Goal: Transaction & Acquisition: Purchase product/service

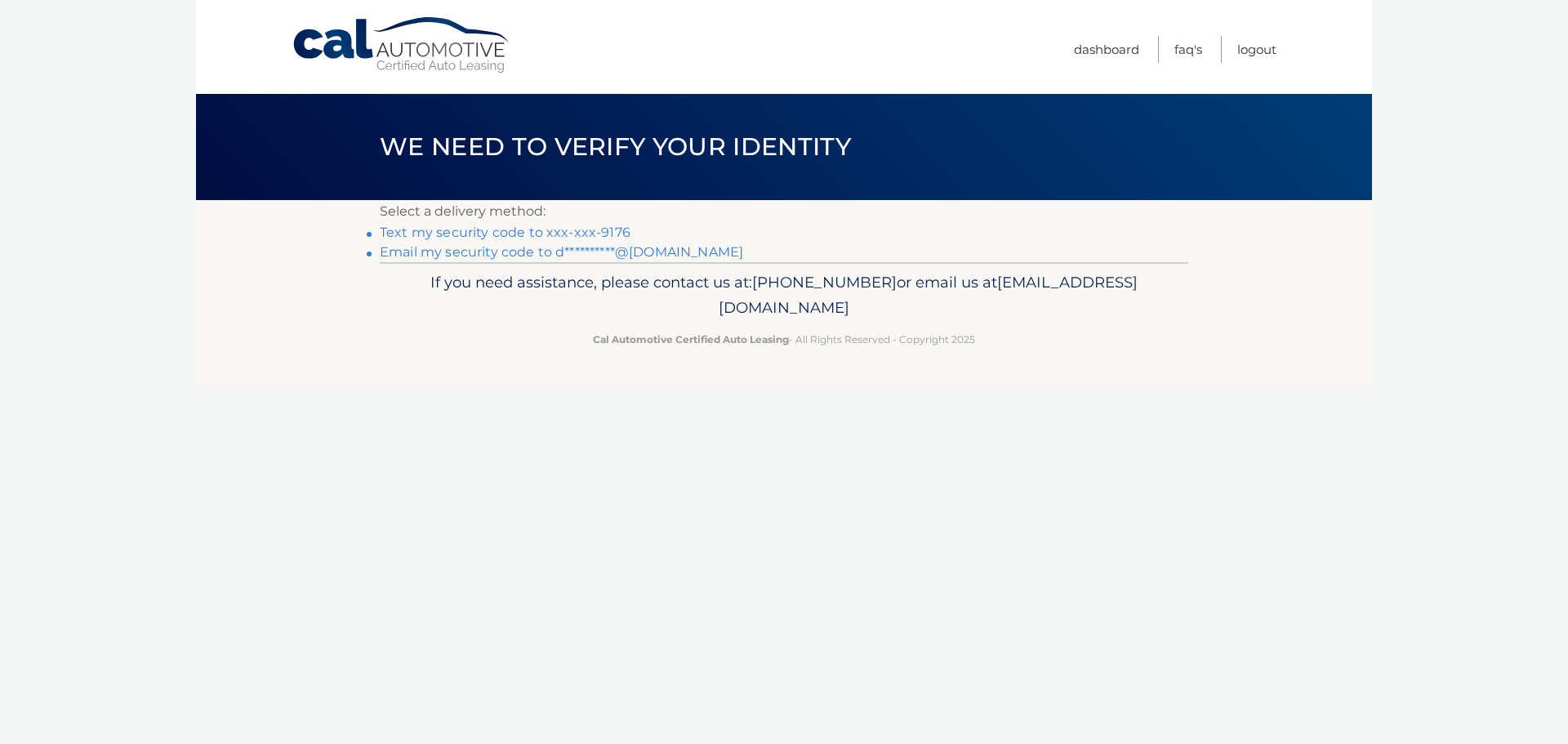
click at [471, 227] on link "Text my security code to xxx-xxx-9176" at bounding box center [505, 233] width 251 height 15
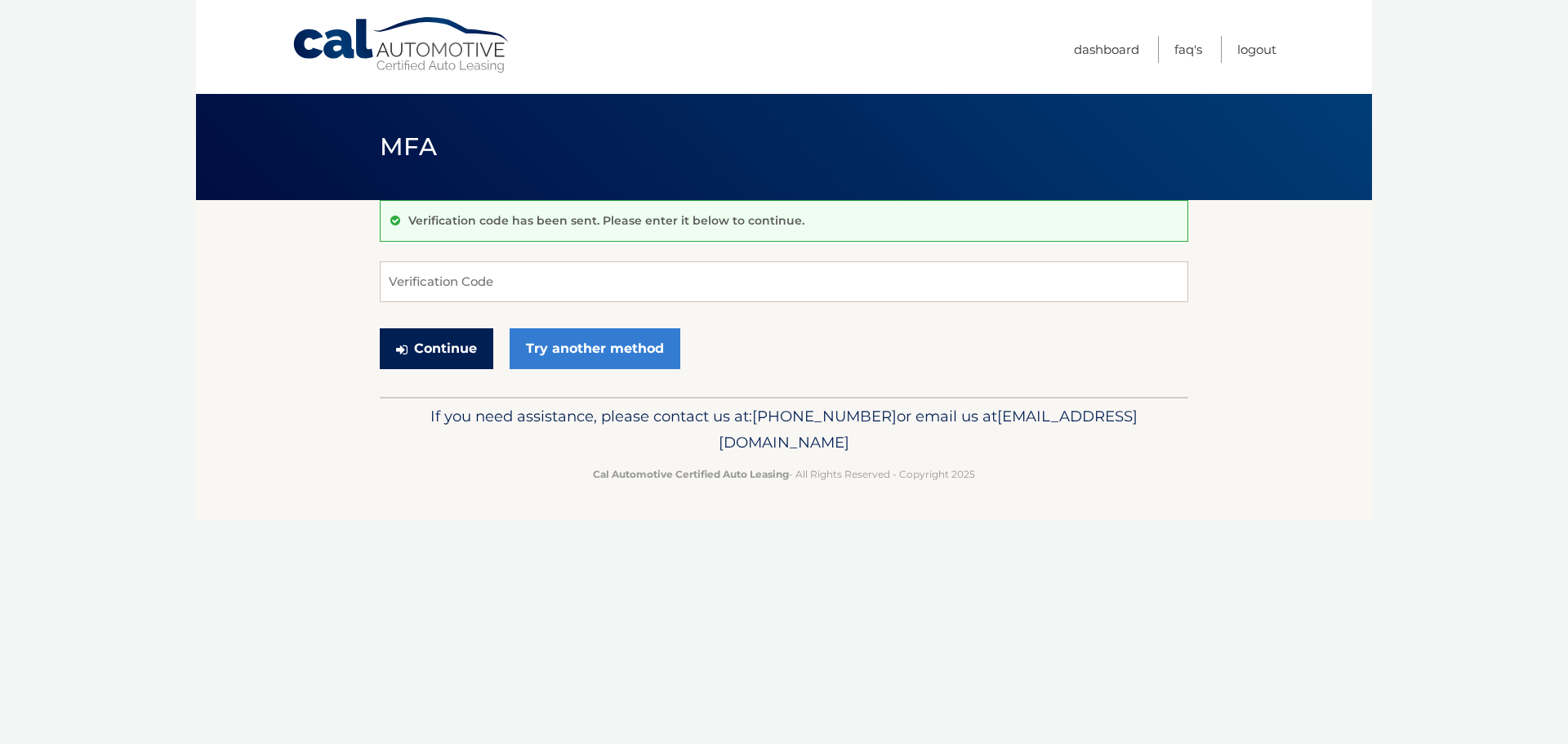
click at [445, 345] on button "Continue" at bounding box center [436, 349] width 114 height 40
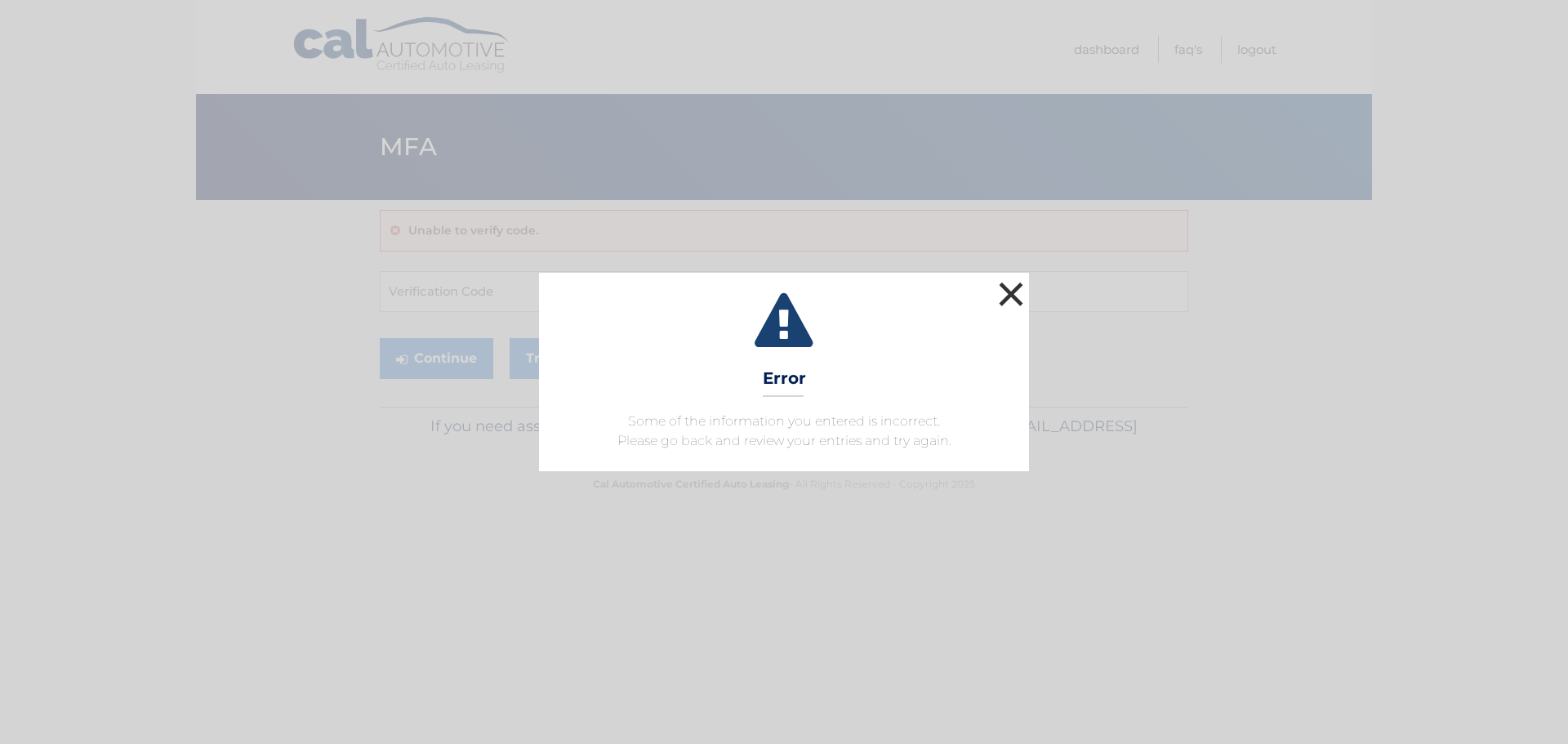
drag, startPoint x: 1020, startPoint y: 294, endPoint x: 997, endPoint y: 295, distance: 23.0
click at [1008, 294] on button "×" at bounding box center [1011, 294] width 33 height 33
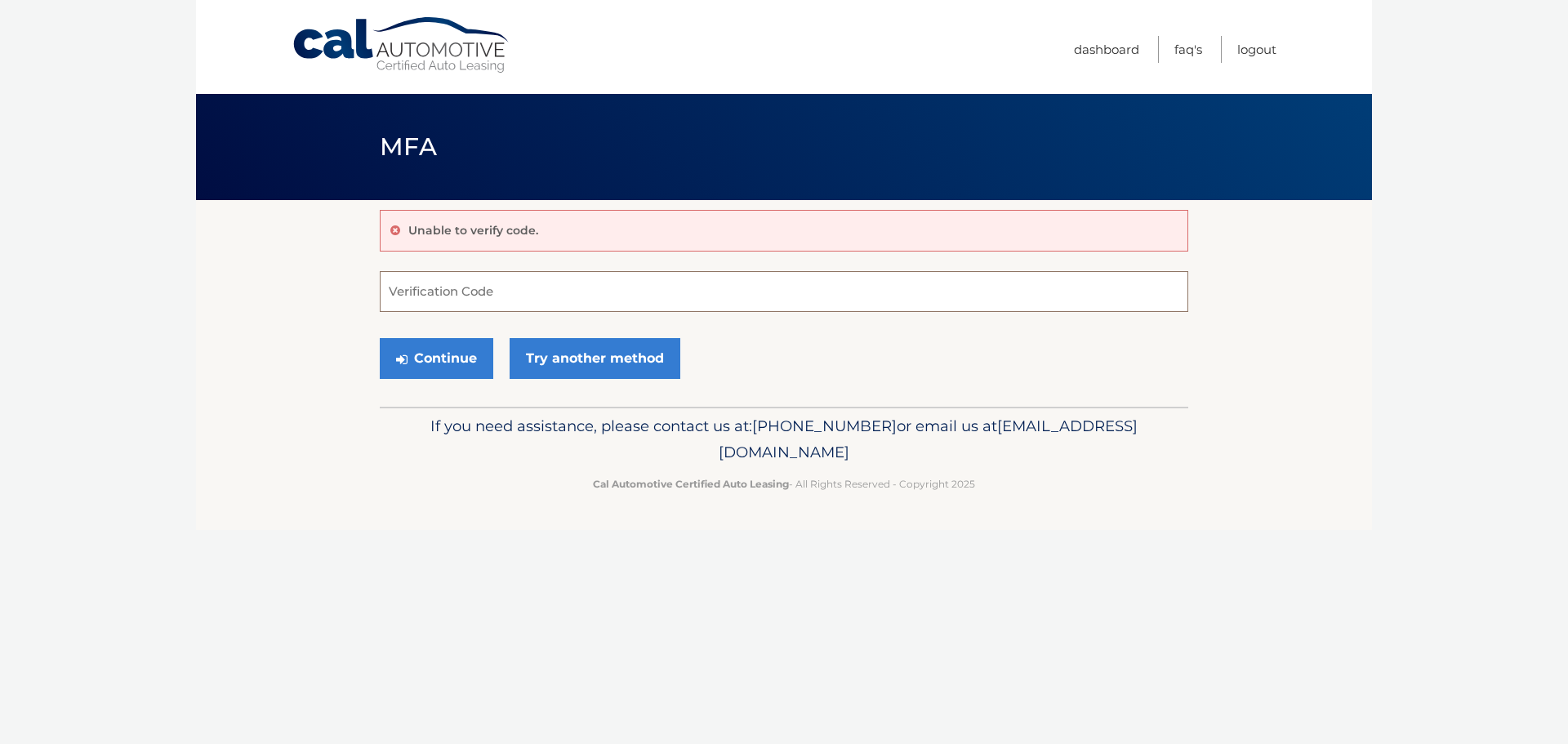
click at [568, 296] on input "Verification Code" at bounding box center [784, 292] width 808 height 40
type input "975847"
click at [440, 356] on button "Continue" at bounding box center [436, 358] width 114 height 40
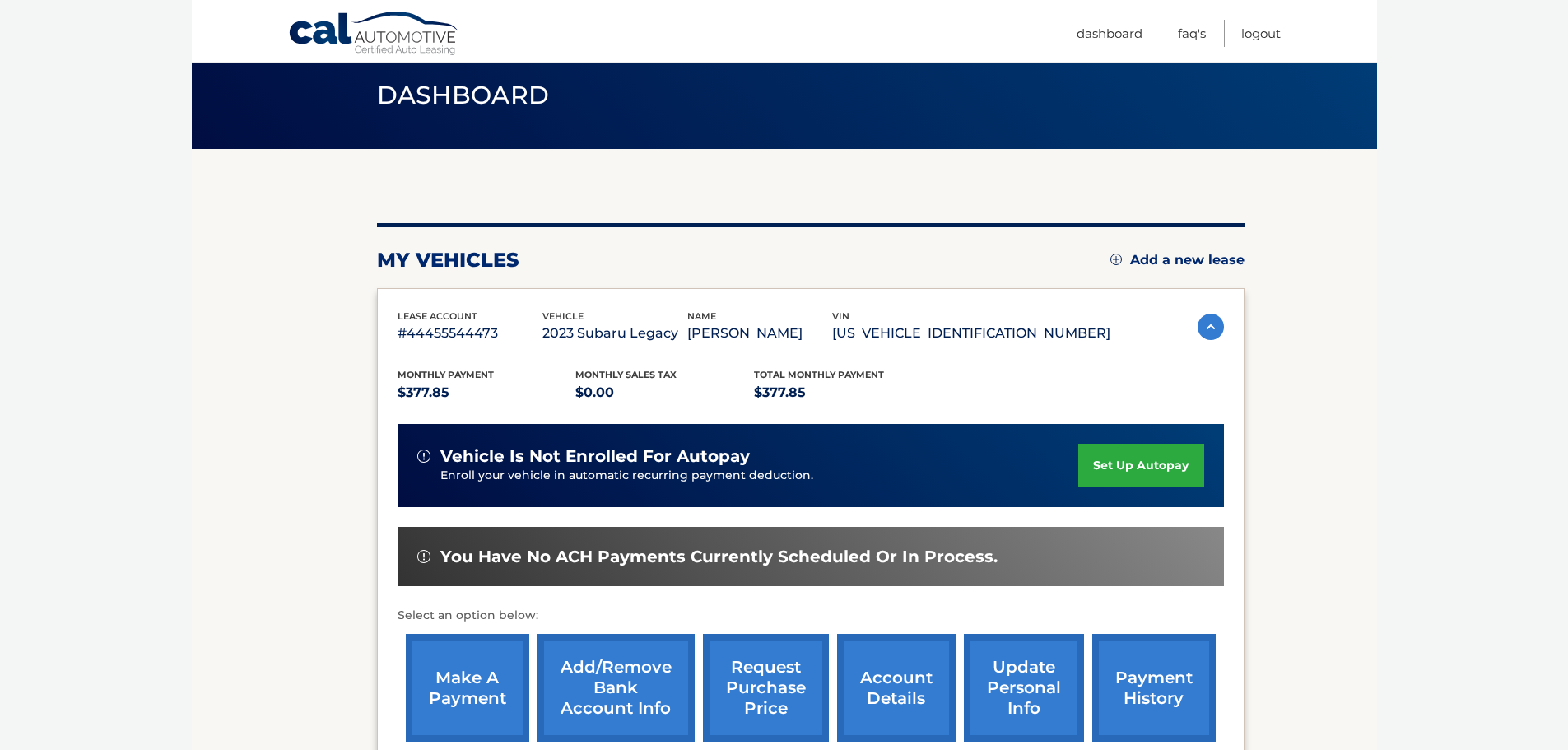
scroll to position [165, 0]
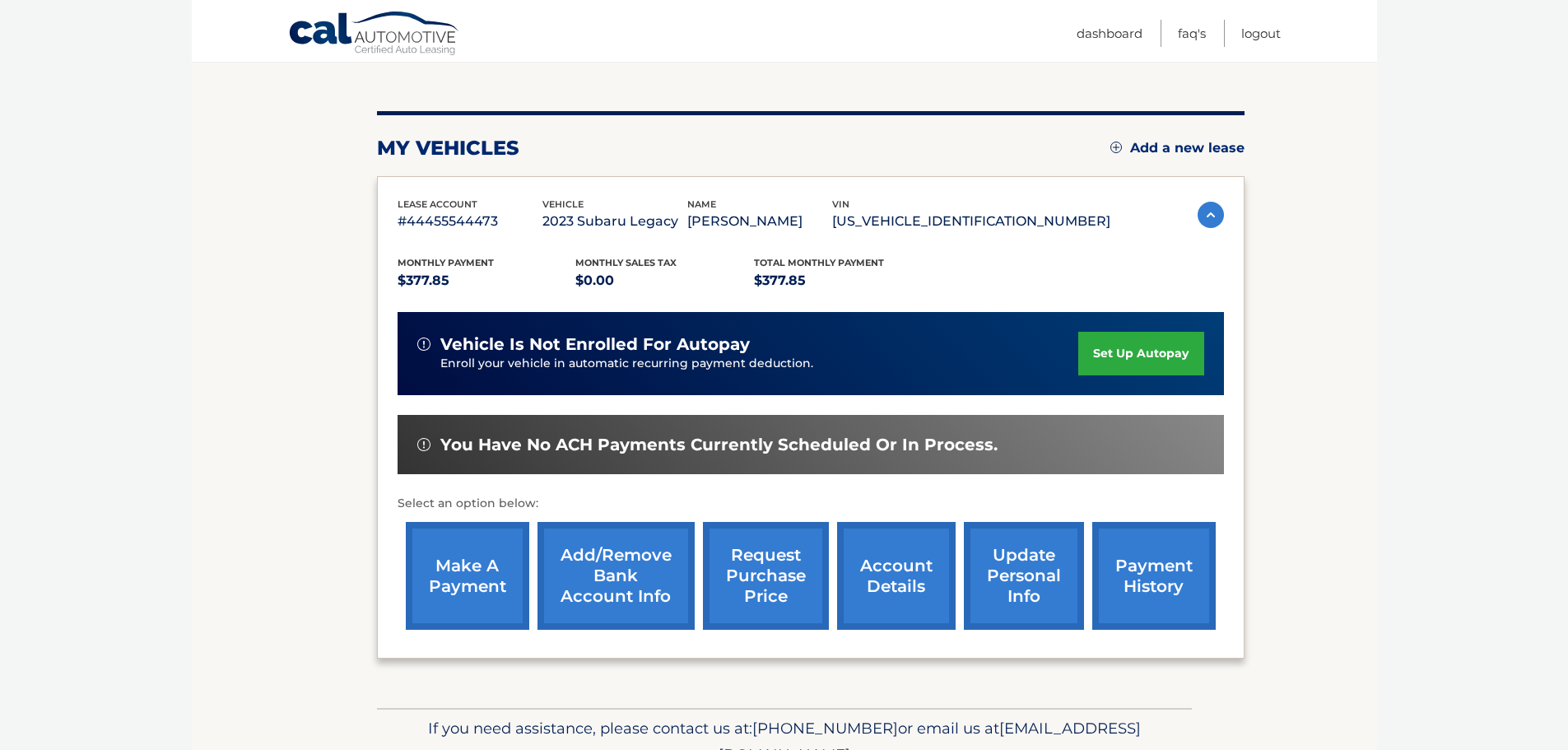
click at [470, 579] on link "make a payment" at bounding box center [467, 576] width 123 height 108
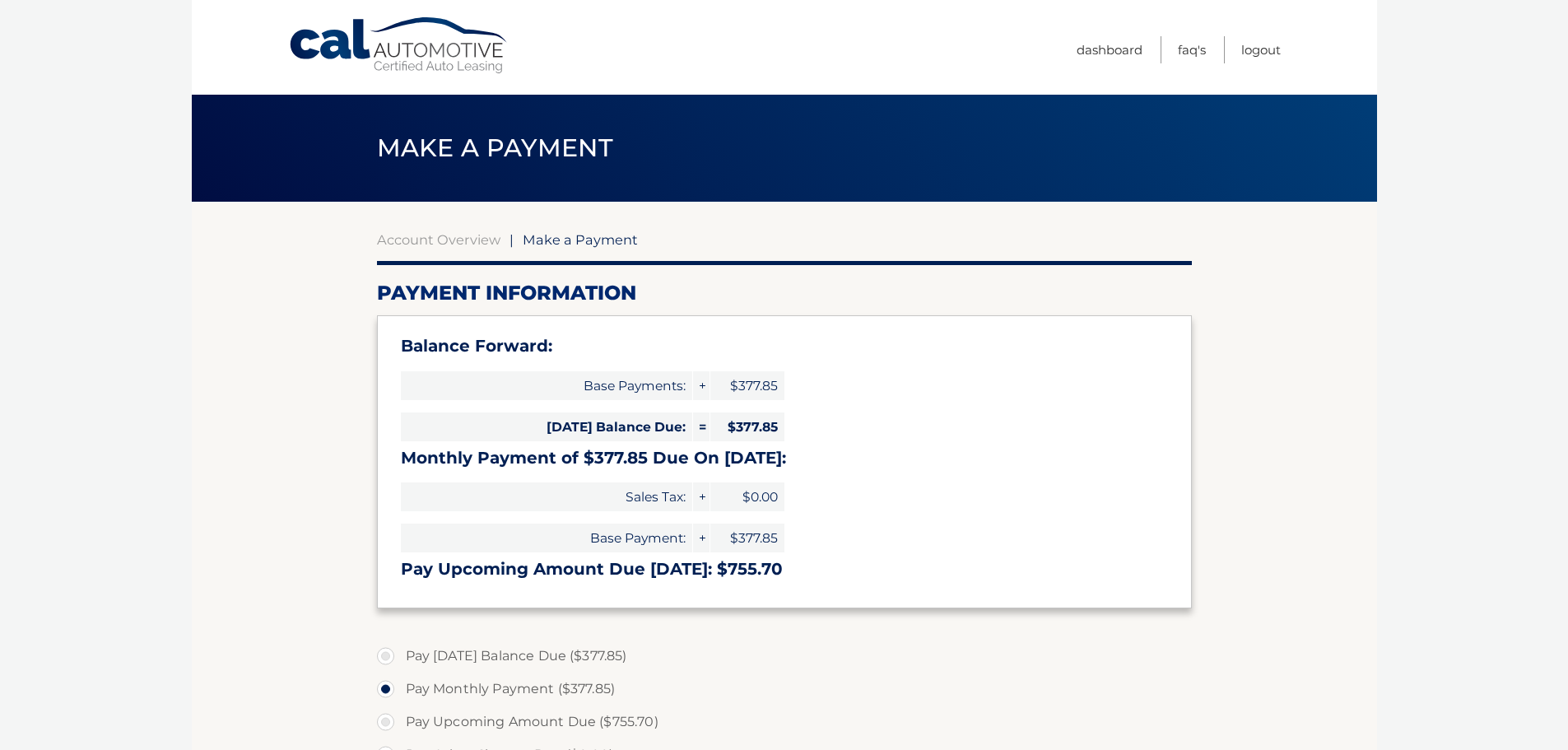
select select "YWE2Y2RhNWItM2NlNC00NzRiLWE2YzAtNzcyZGU3ZTE2N2Nk"
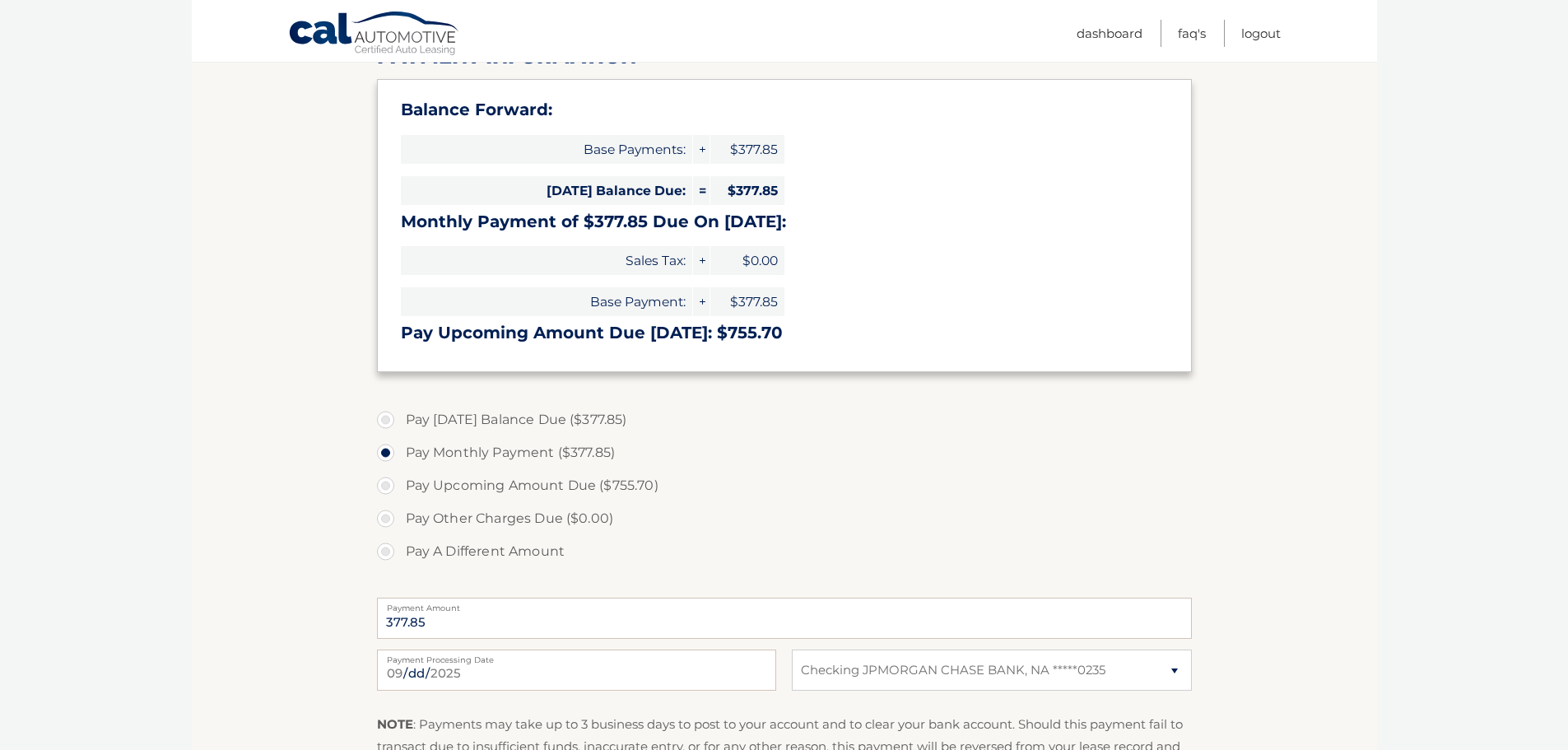
scroll to position [247, 0]
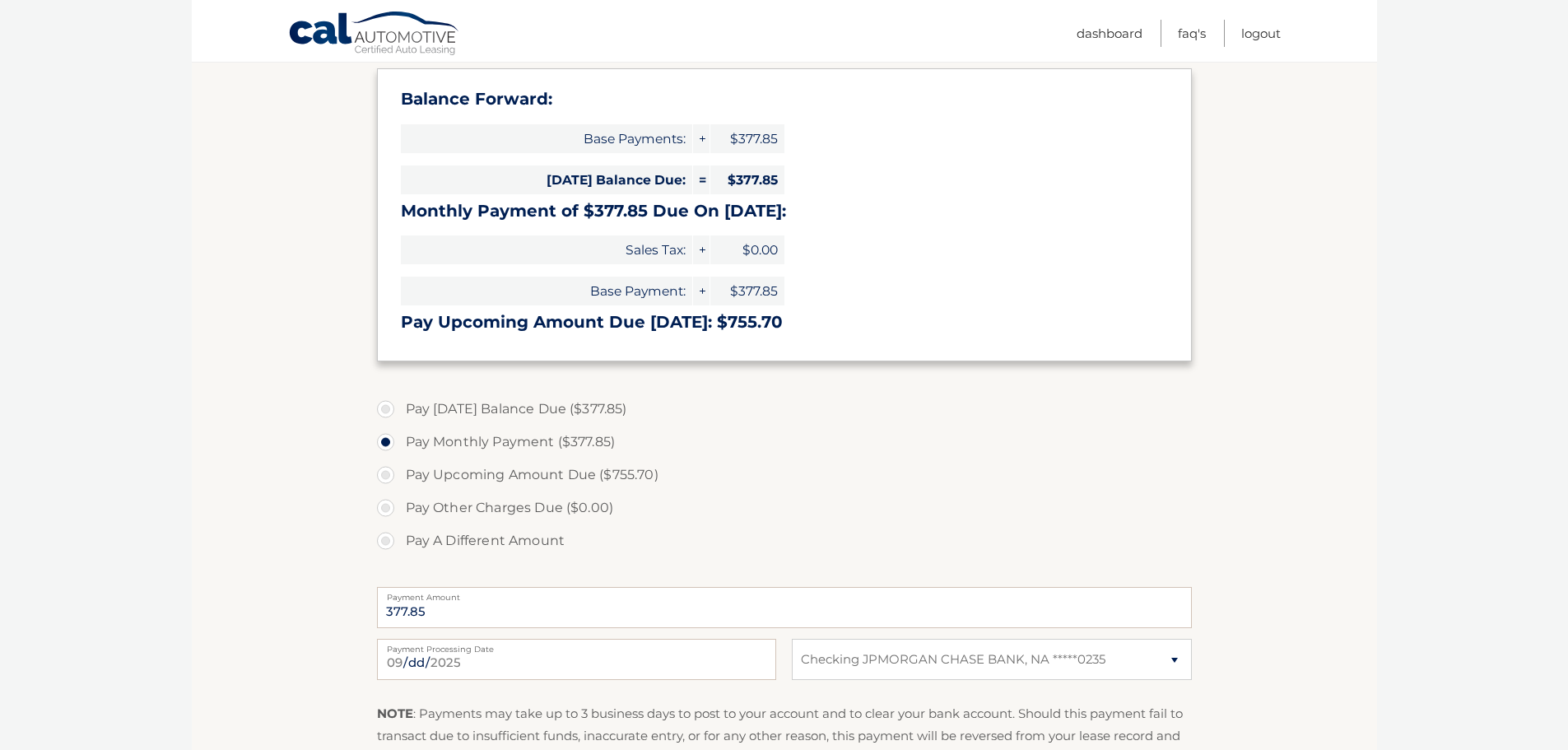
click at [465, 652] on label "Payment Processing Date" at bounding box center [576, 646] width 399 height 14
click at [465, 653] on input "2025-09-23" at bounding box center [576, 660] width 399 height 41
click at [493, 663] on input "2025-09-23" at bounding box center [576, 660] width 399 height 41
type input "2025-09-26"
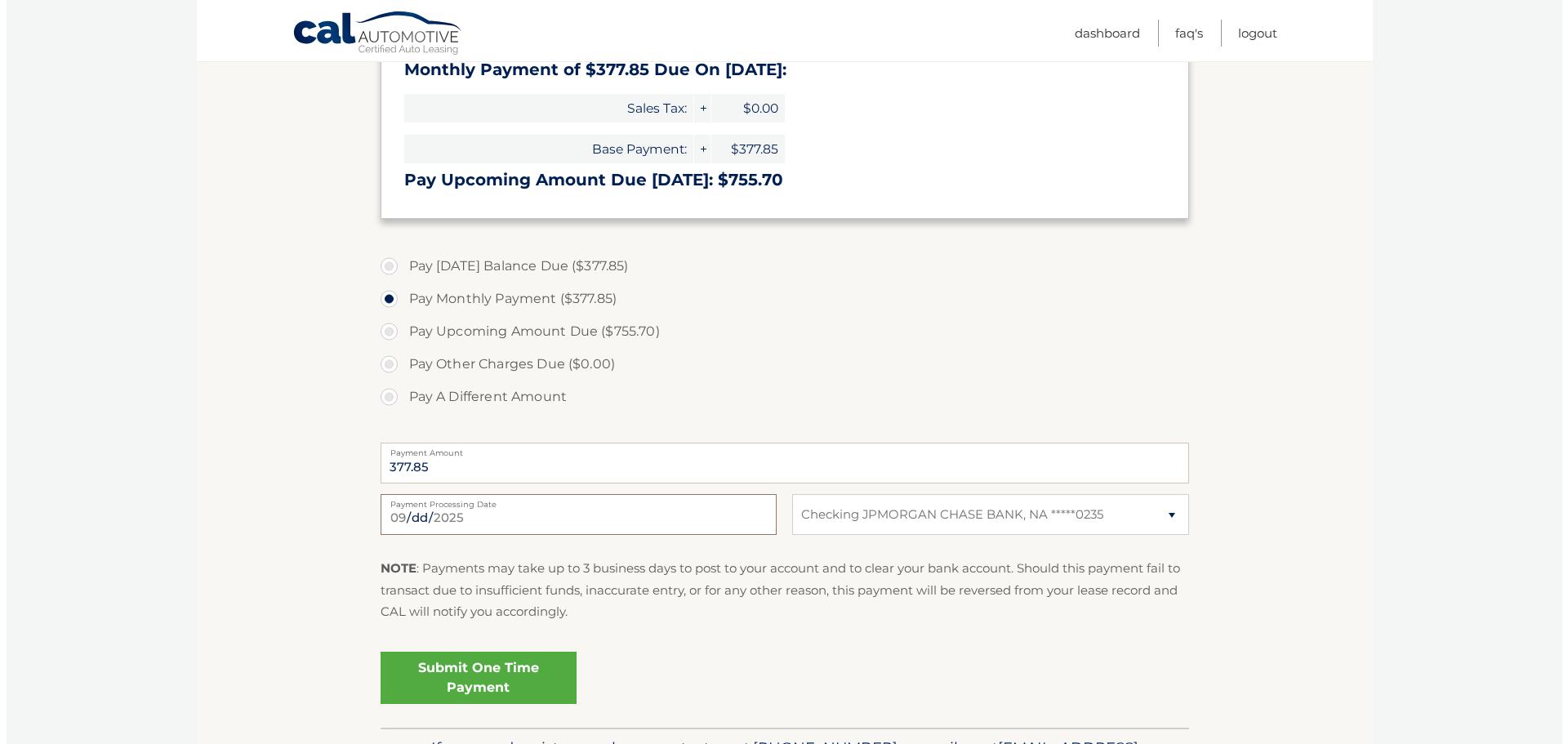
scroll to position [493, 0]
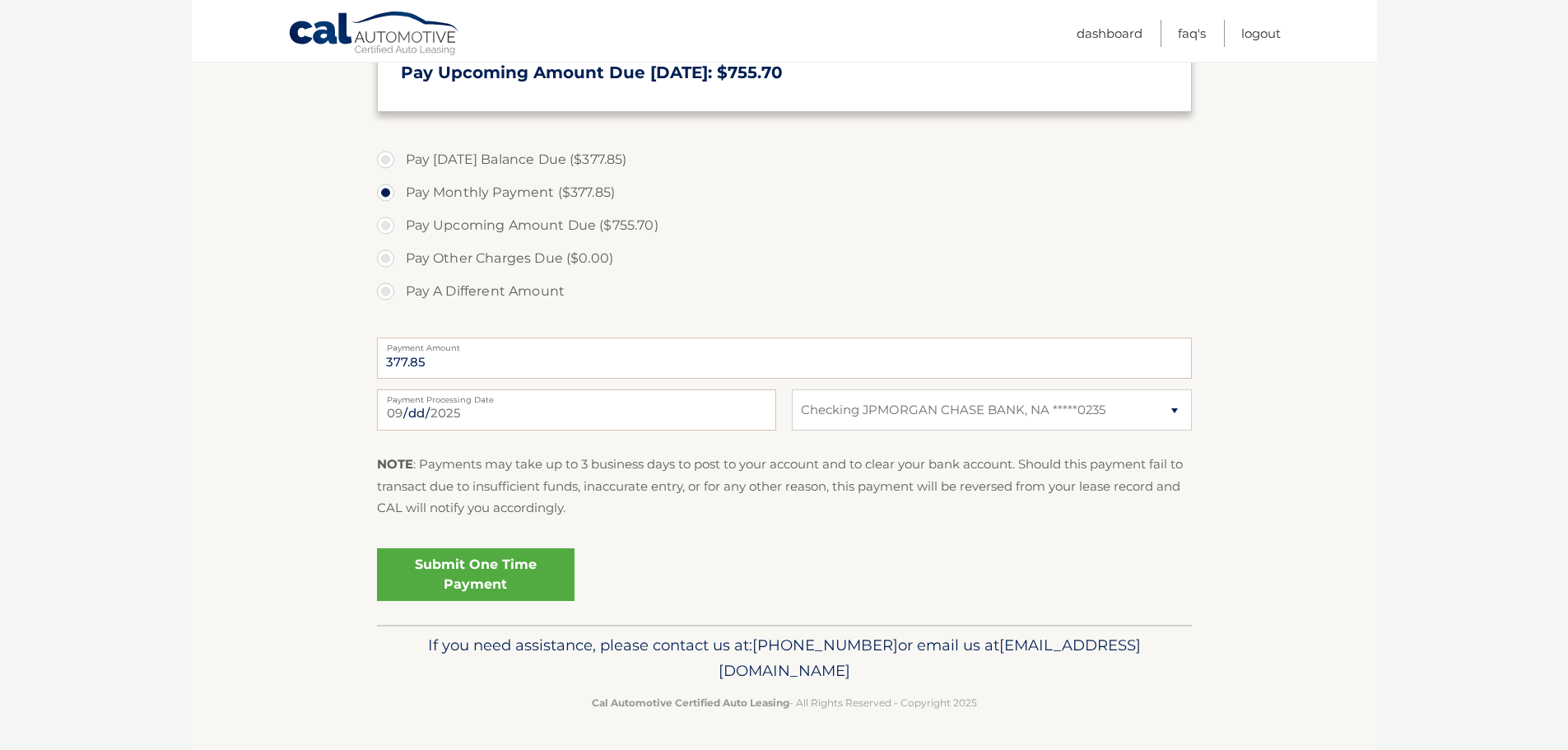
click at [489, 586] on link "Submit One Time Payment" at bounding box center [475, 575] width 198 height 53
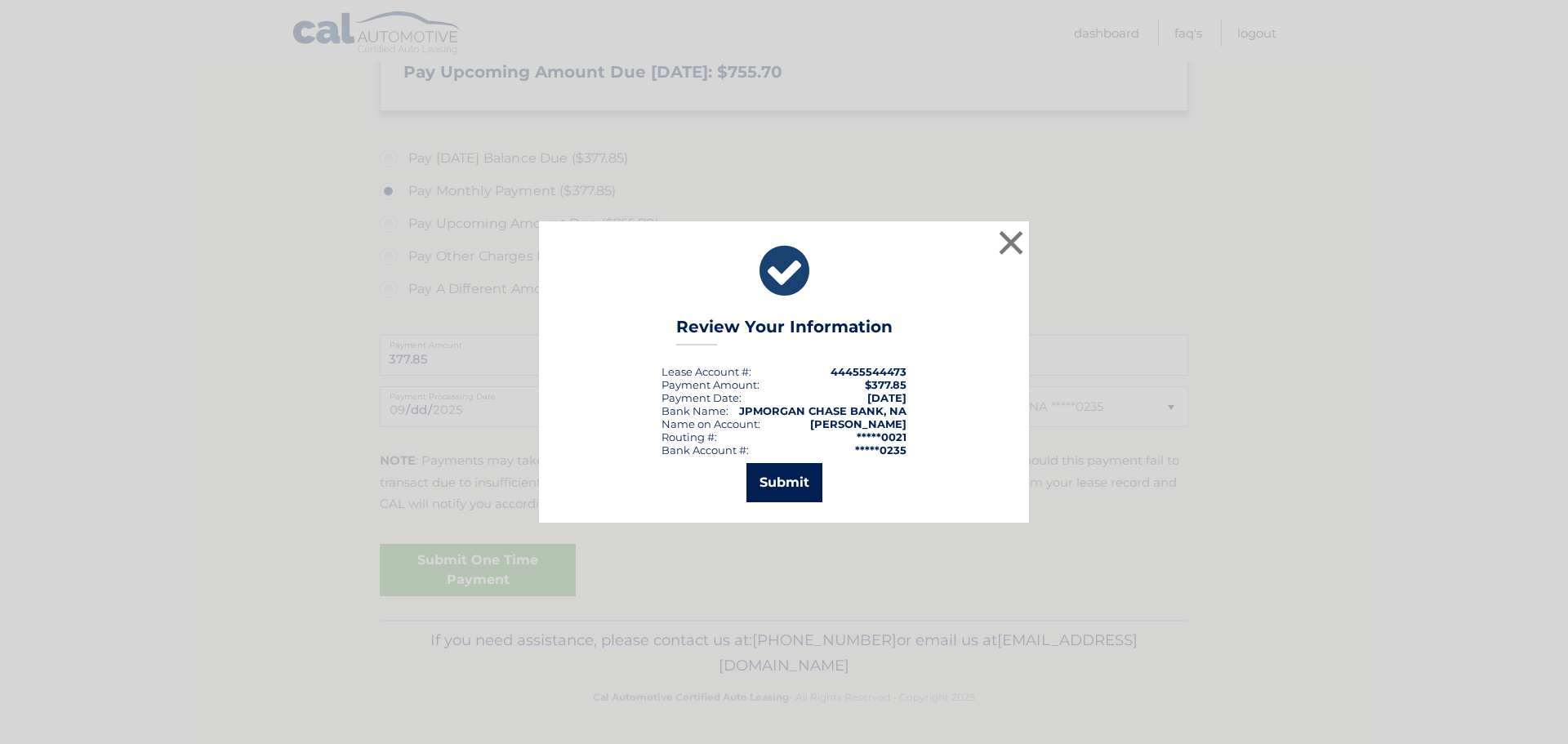
click at [777, 482] on button "Submit" at bounding box center [784, 483] width 76 height 40
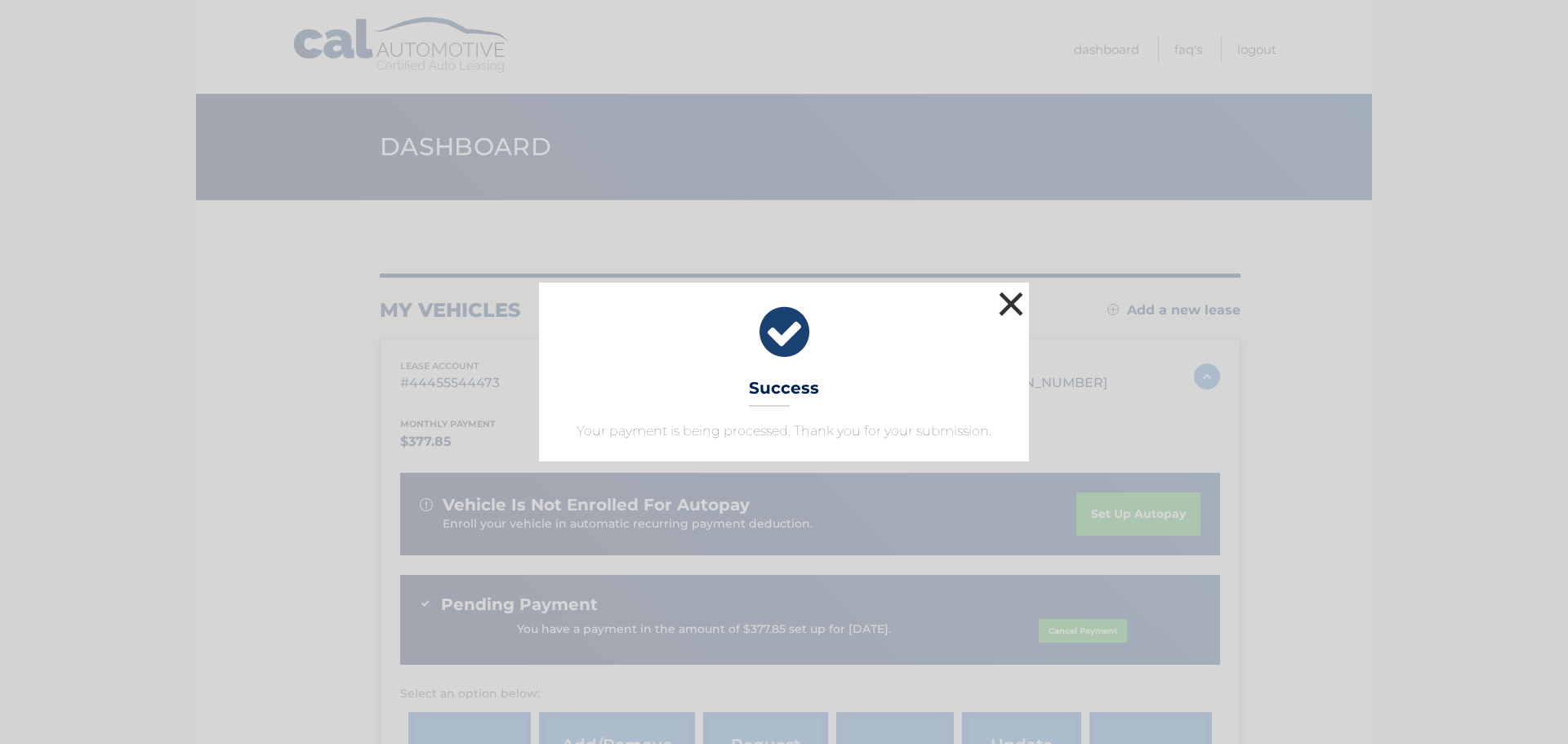
click at [1016, 296] on button "×" at bounding box center [1011, 303] width 33 height 33
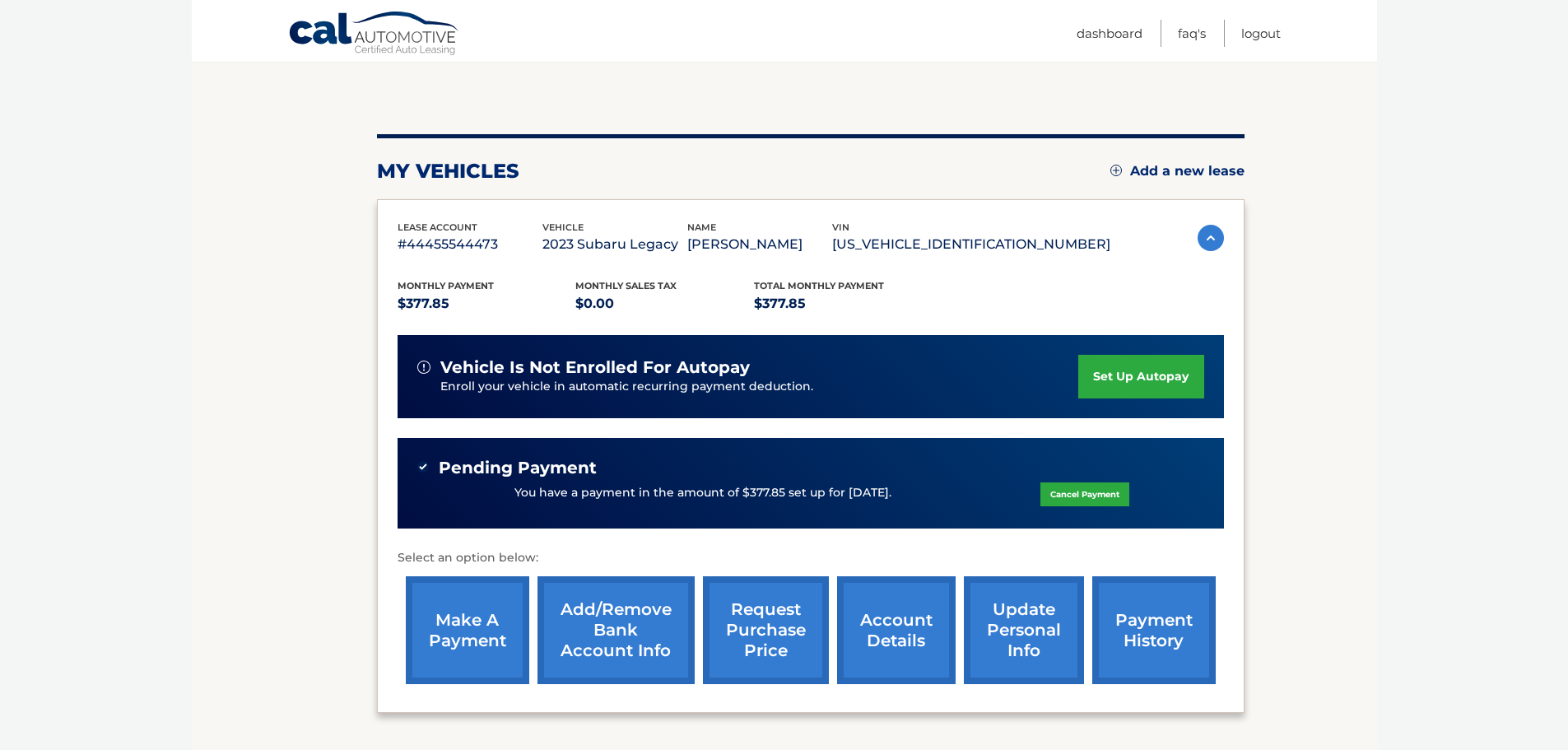
scroll to position [165, 0]
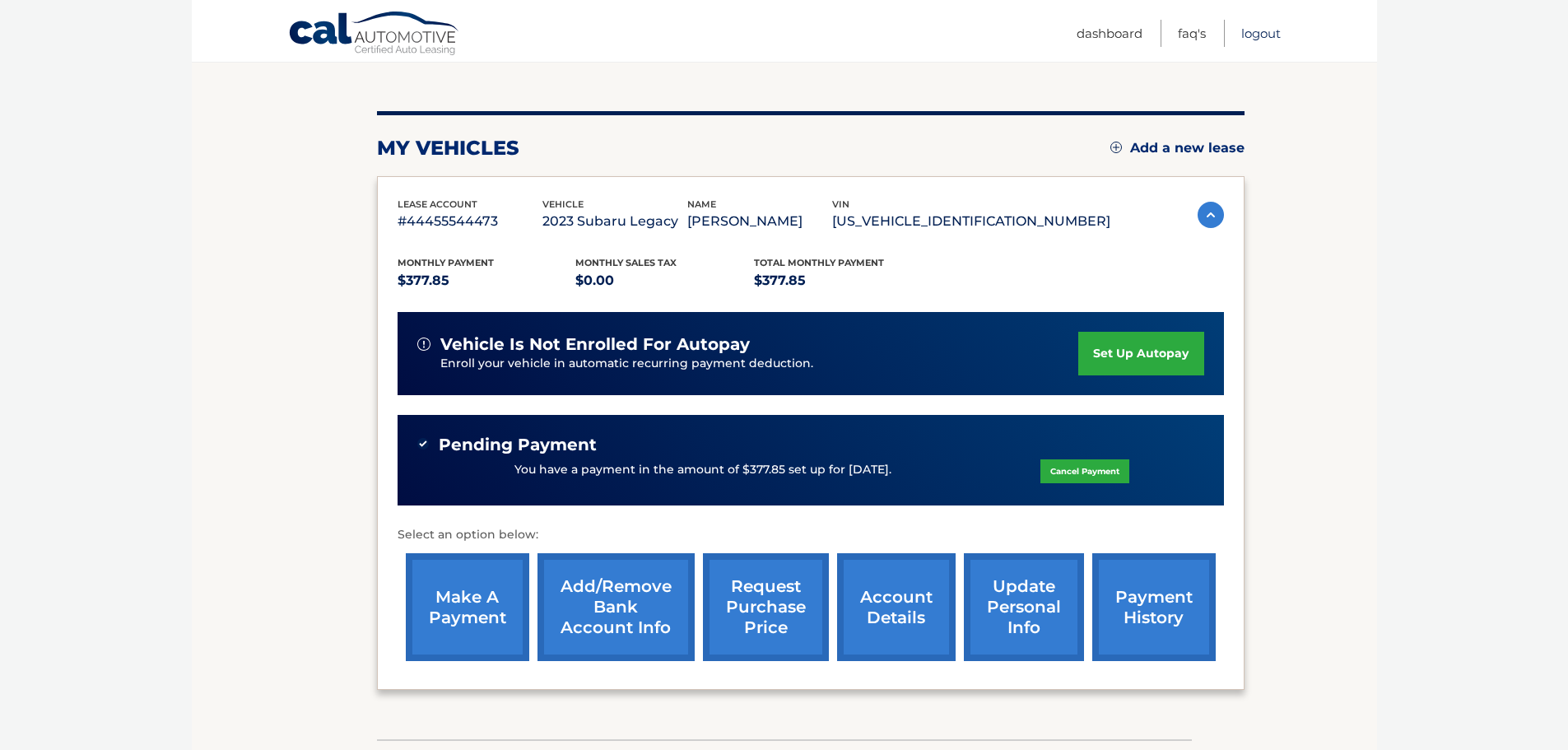
click at [1261, 31] on link "Logout" at bounding box center [1261, 33] width 40 height 27
